Goal: Task Accomplishment & Management: Complete application form

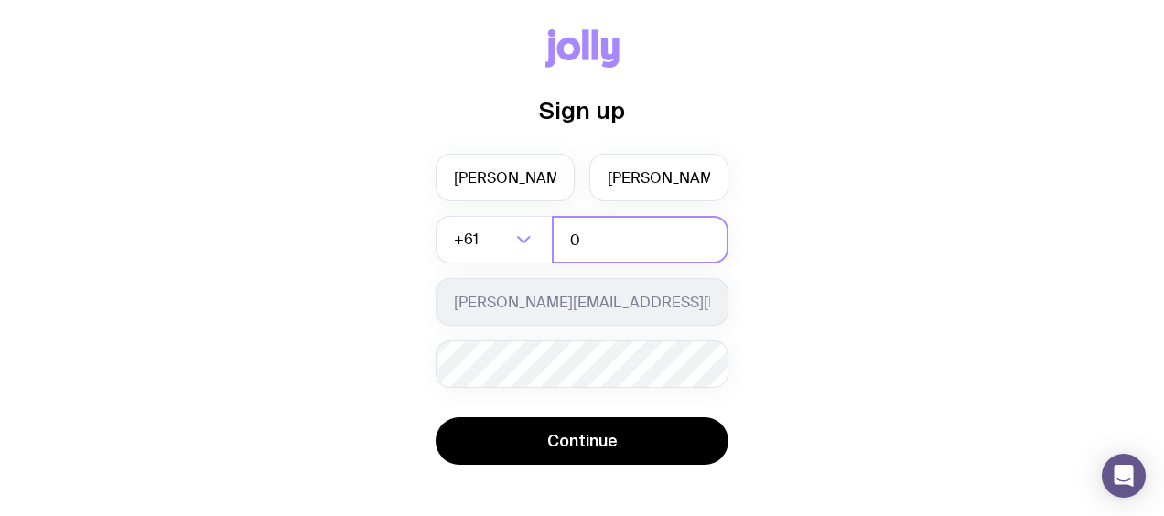
type input "0434487826"
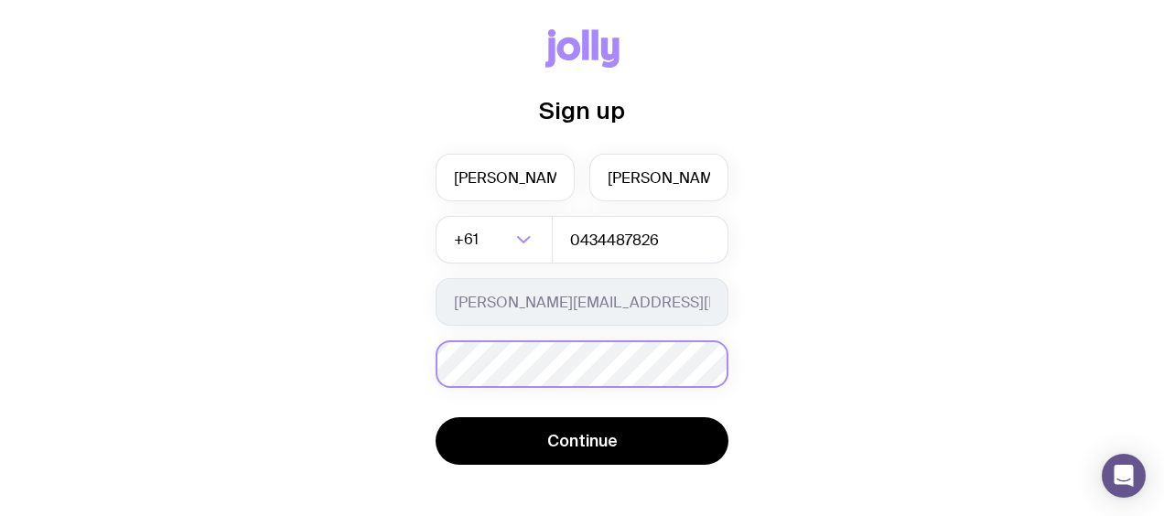
click at [582, 370] on div "Password must contain: at least 8 characters an uppercase letter a lowercase le…" at bounding box center [581, 364] width 293 height 48
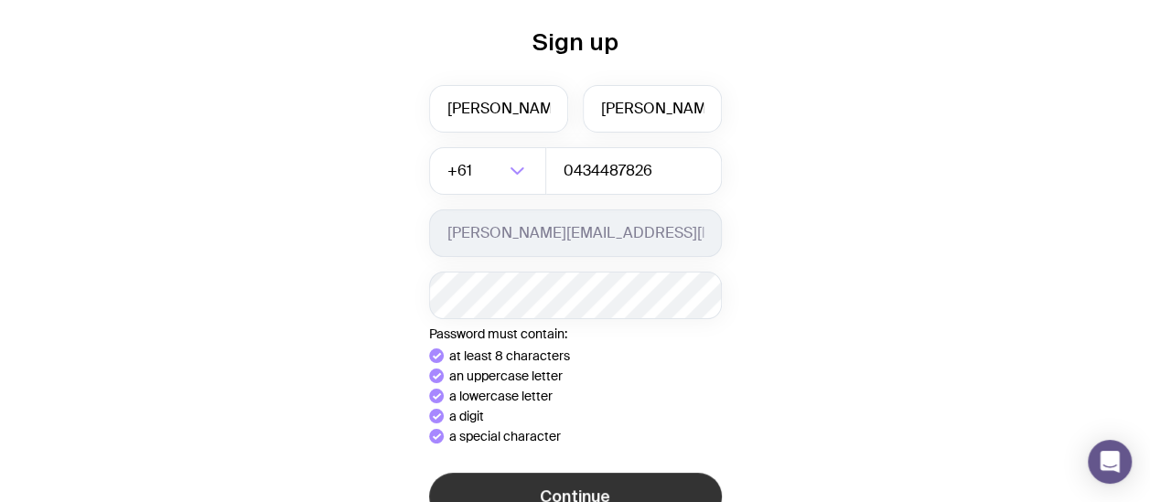
click at [529, 489] on button "Continue" at bounding box center [575, 497] width 293 height 48
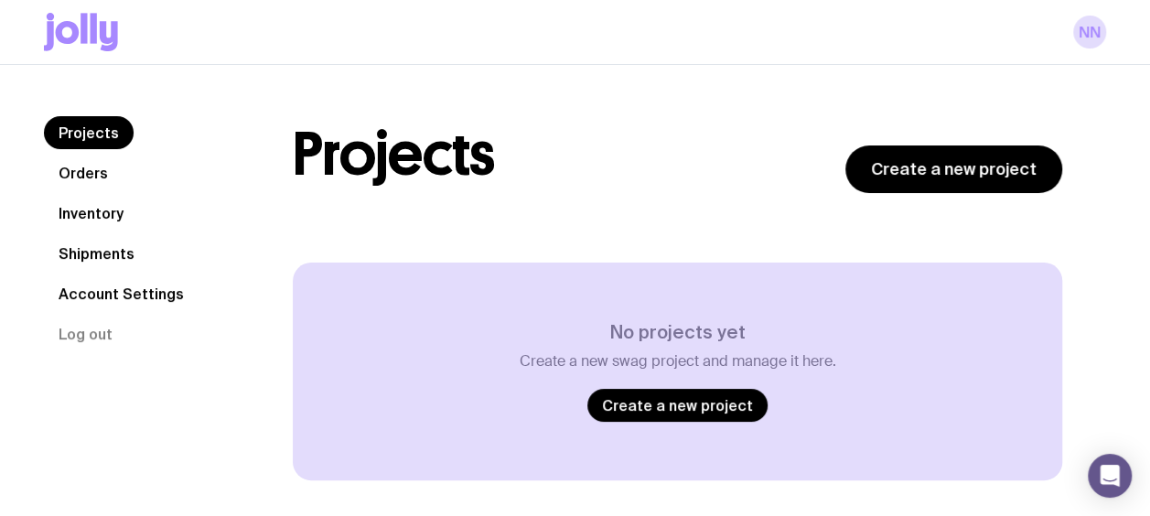
click at [101, 169] on link "Orders" at bounding box center [83, 172] width 79 height 33
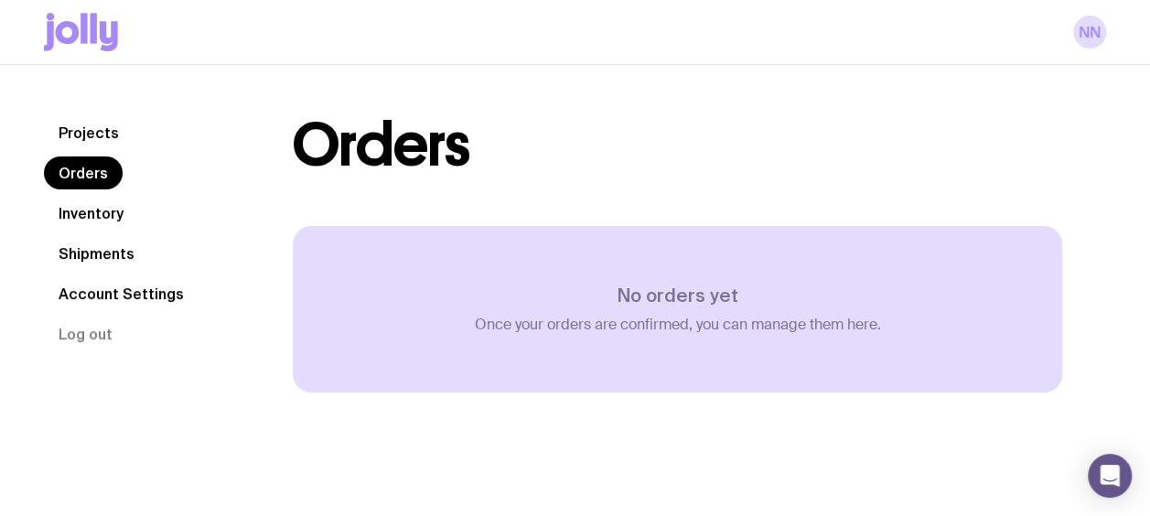
scroll to position [64, 0]
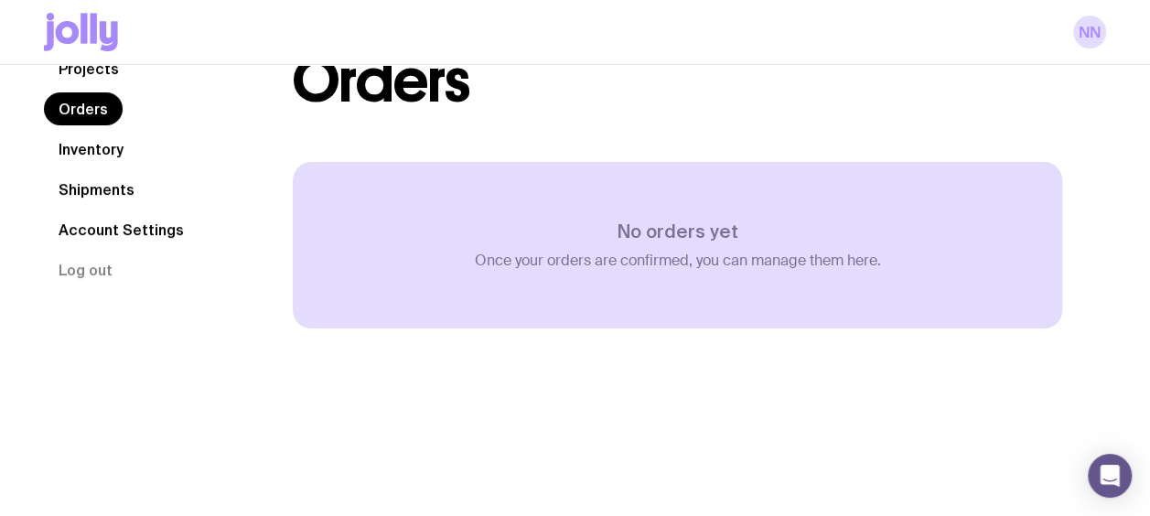
click at [82, 66] on link "Projects" at bounding box center [89, 68] width 90 height 33
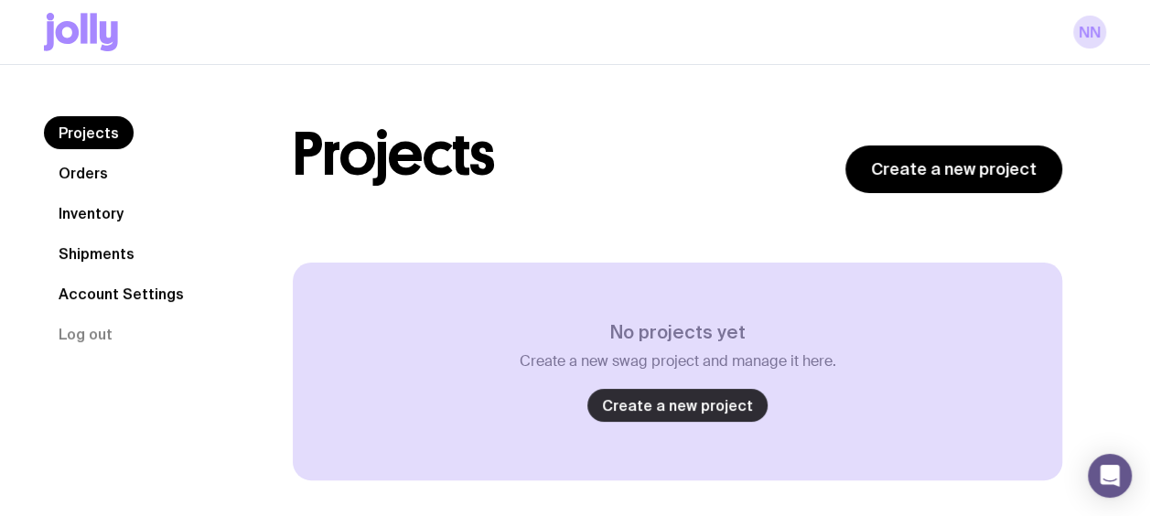
click at [673, 407] on link "Create a new project" at bounding box center [677, 405] width 180 height 33
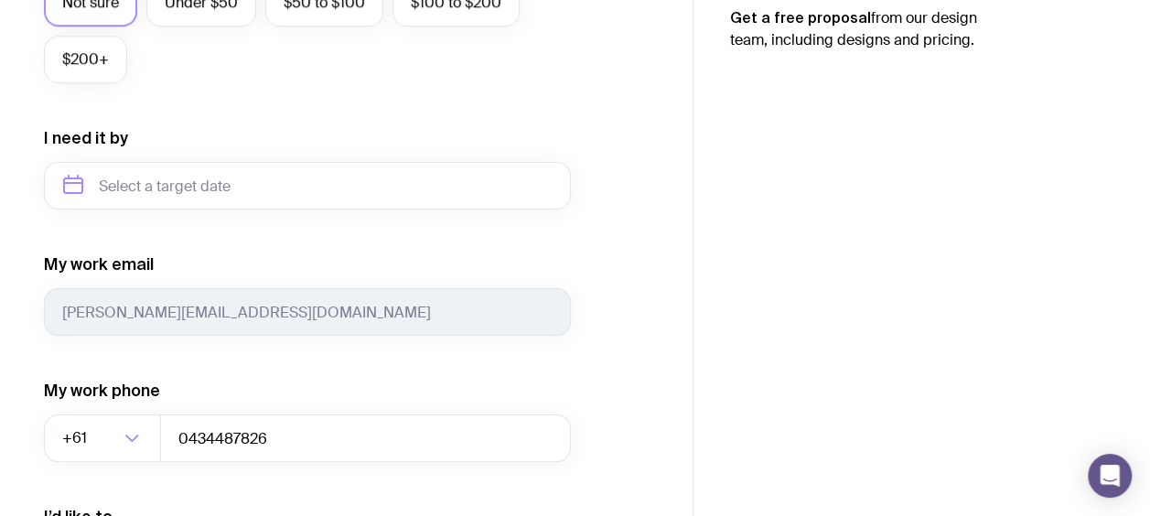
scroll to position [778, 0]
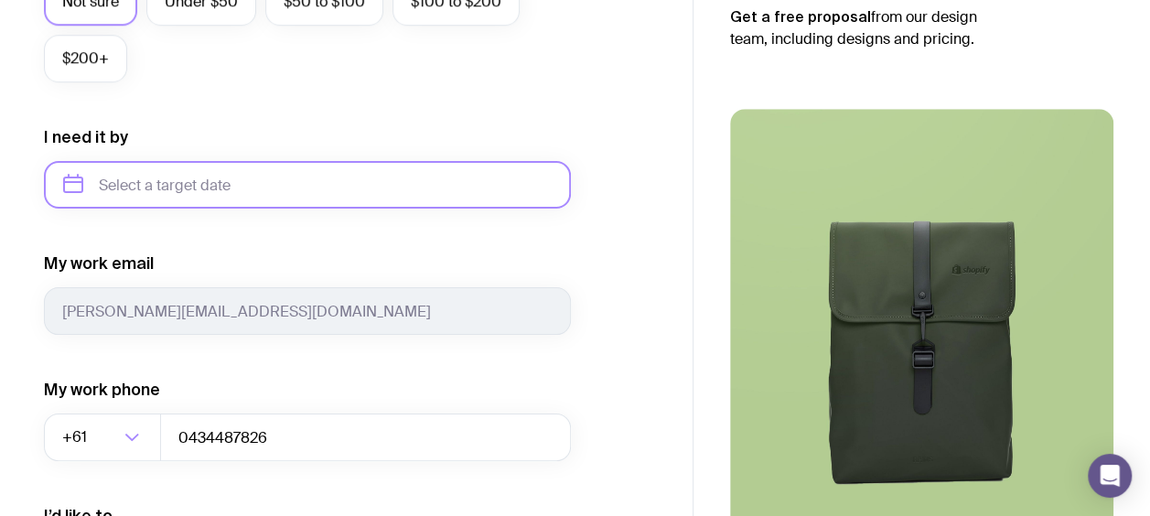
click at [331, 181] on input "text" at bounding box center [307, 185] width 527 height 48
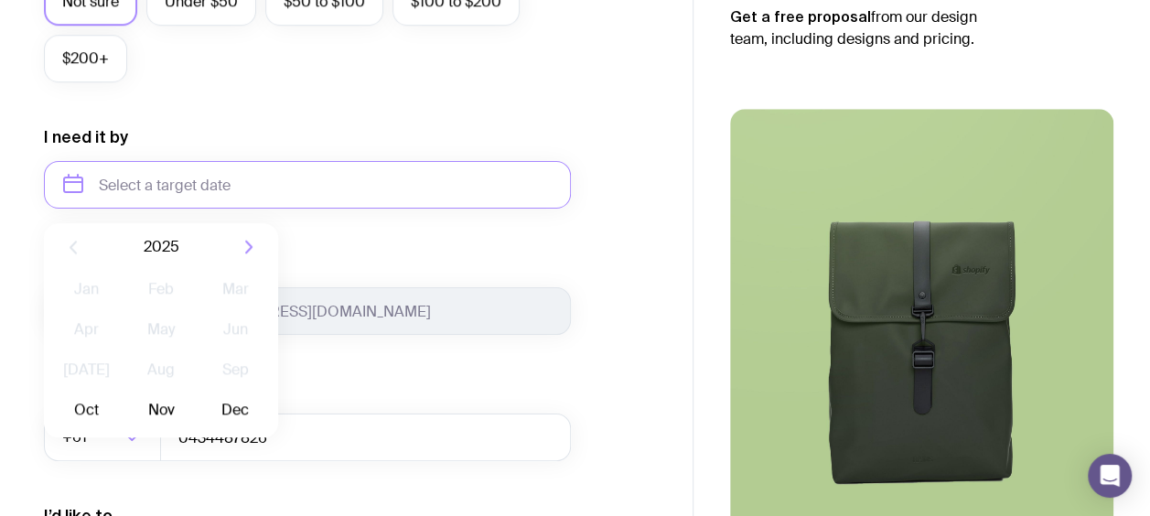
click at [392, 282] on div "My work email [PERSON_NAME][EMAIL_ADDRESS][DOMAIN_NAME]" at bounding box center [307, 293] width 527 height 82
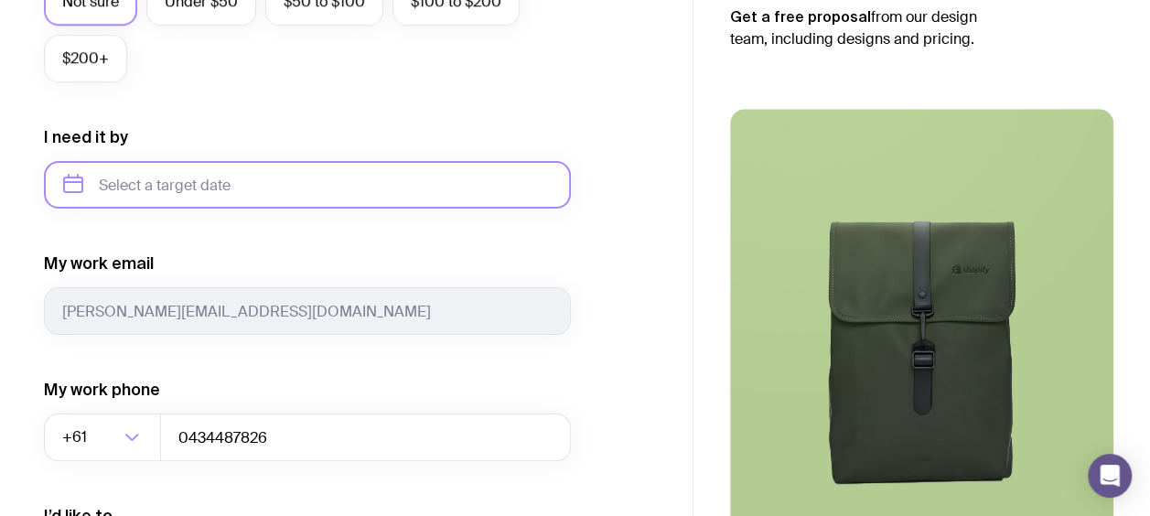
click at [268, 192] on input "text" at bounding box center [307, 185] width 527 height 48
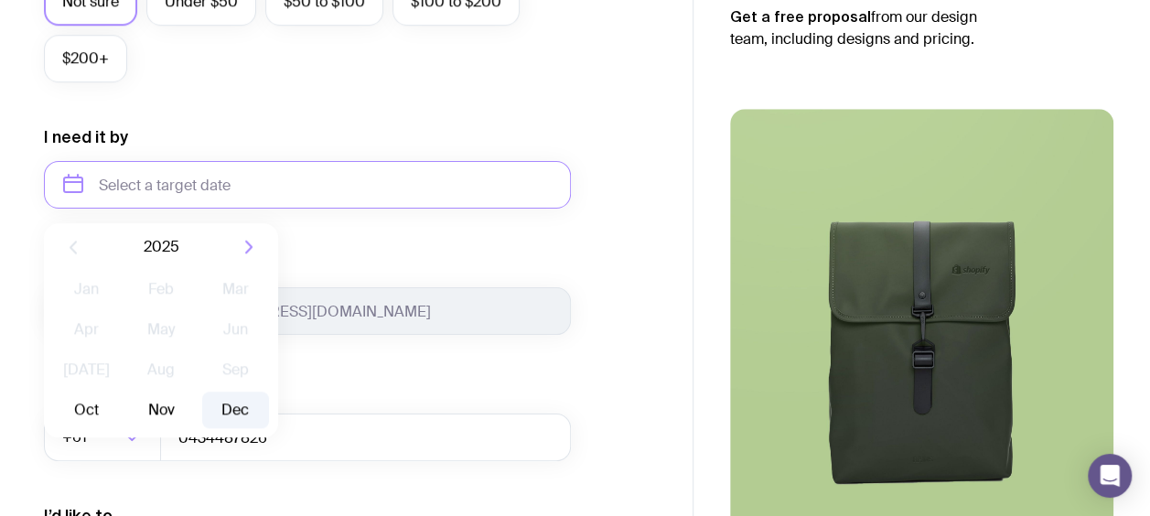
click at [218, 415] on button "Dec" at bounding box center [235, 410] width 67 height 37
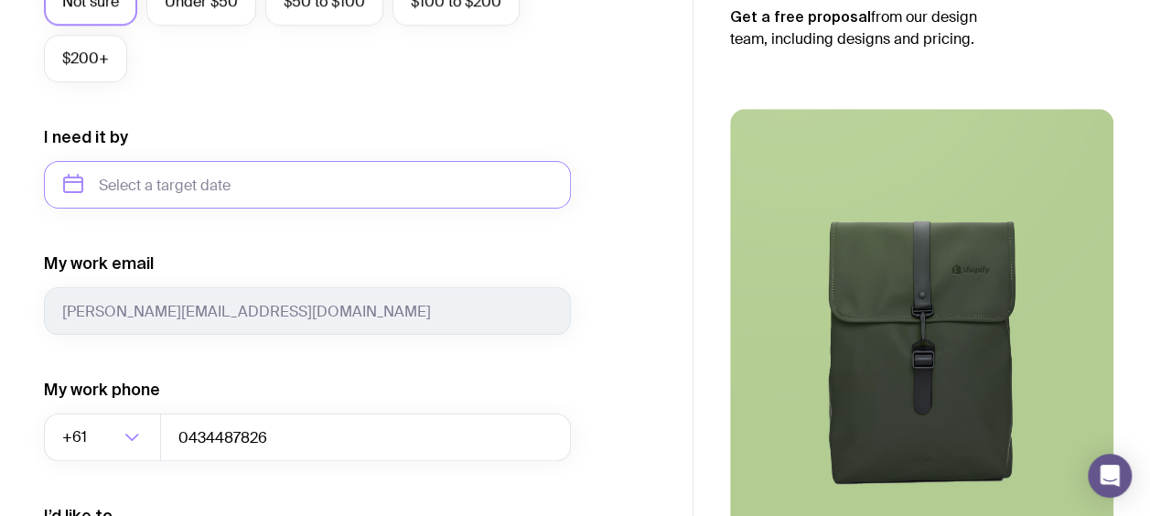
type input "[DATE]"
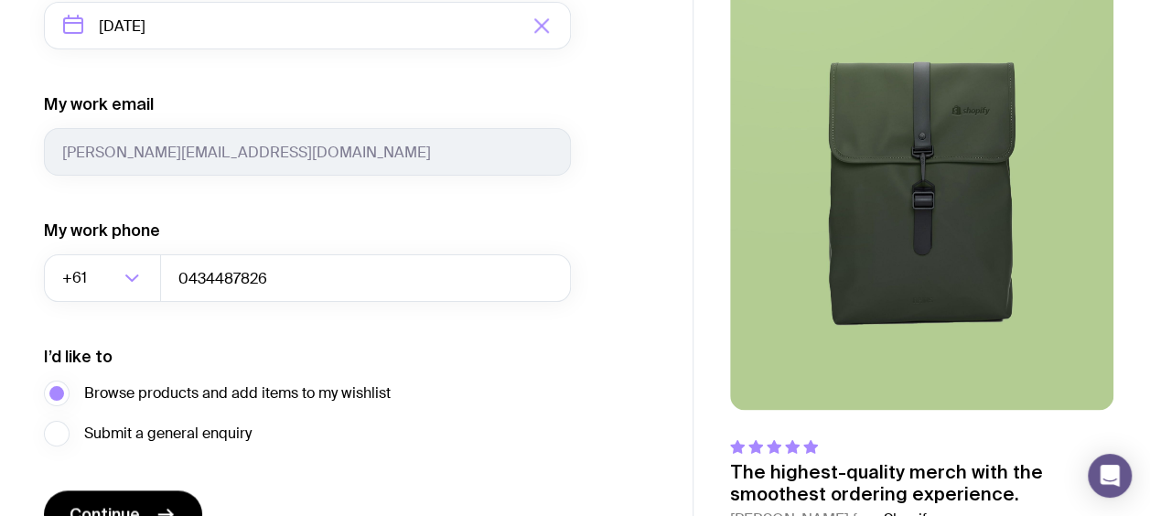
scroll to position [1039, 0]
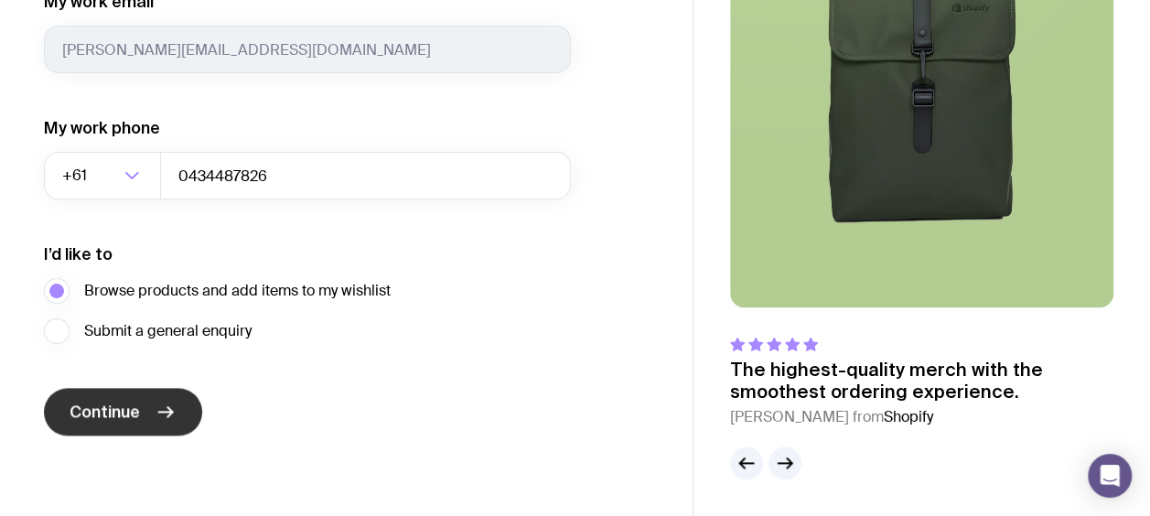
click at [165, 402] on icon "submit" at bounding box center [166, 412] width 22 height 22
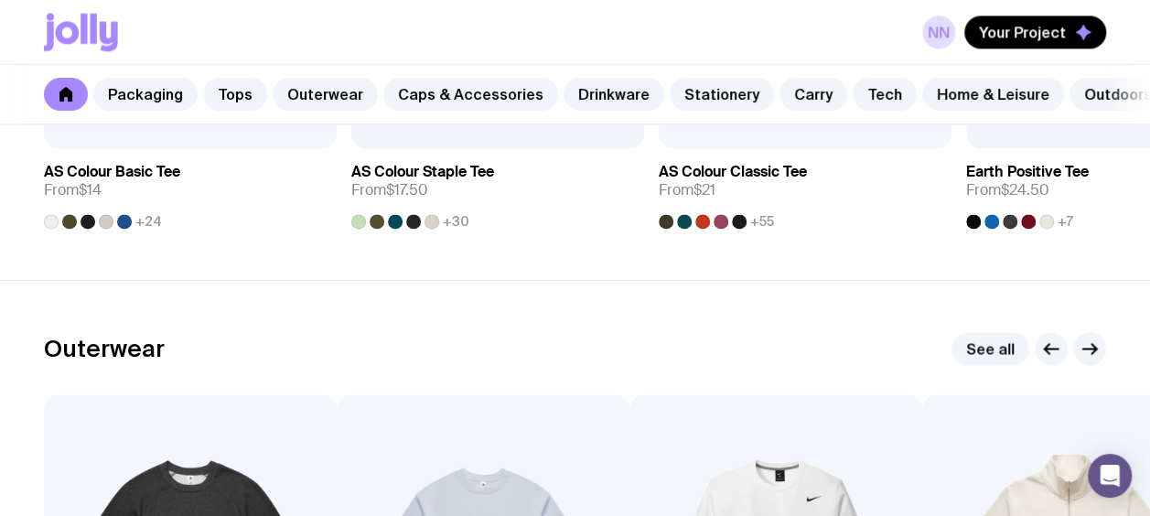
scroll to position [1703, 0]
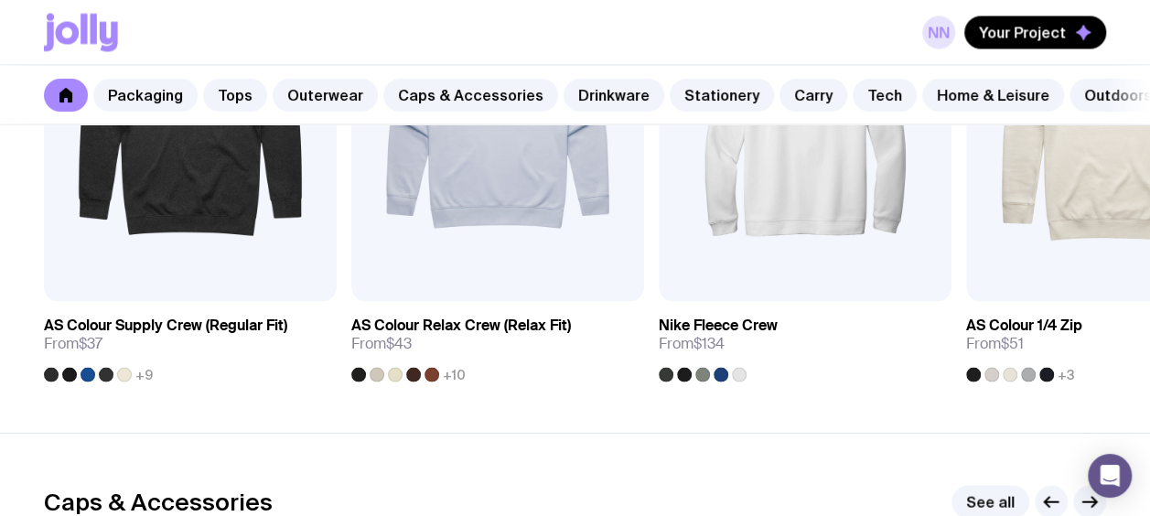
click at [933, 30] on link "nn" at bounding box center [938, 32] width 33 height 33
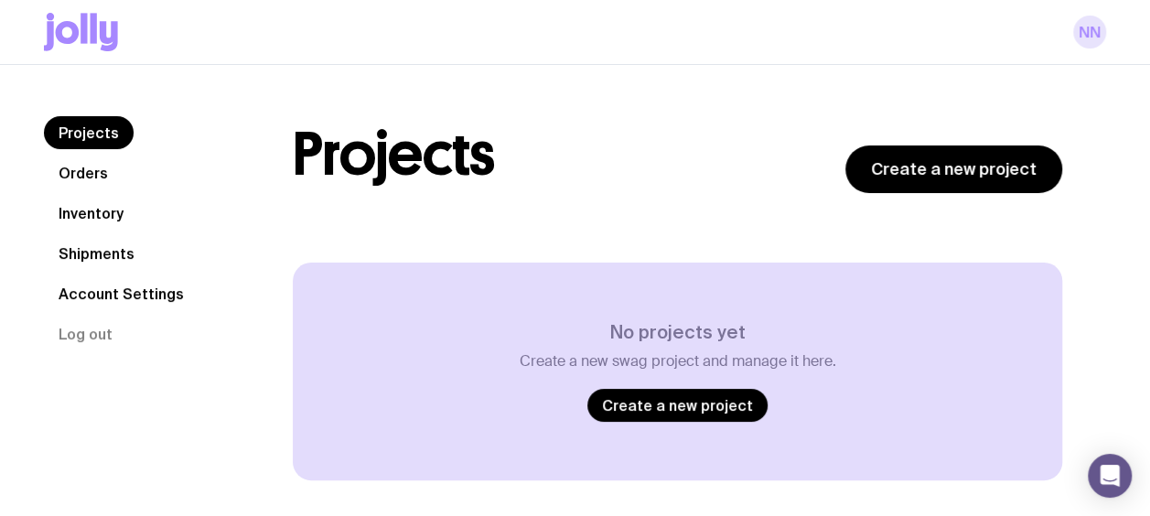
click at [1081, 38] on link "nn" at bounding box center [1089, 32] width 33 height 33
click at [1090, 22] on link "nn" at bounding box center [1089, 32] width 33 height 33
click at [104, 327] on button "Log out" at bounding box center [85, 333] width 83 height 33
